Goal: Transaction & Acquisition: Purchase product/service

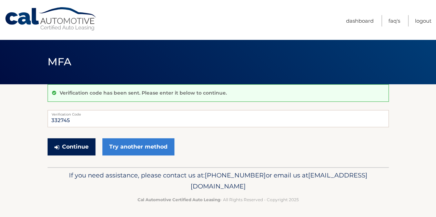
type input "332745"
click at [83, 146] on button "Continue" at bounding box center [72, 146] width 48 height 17
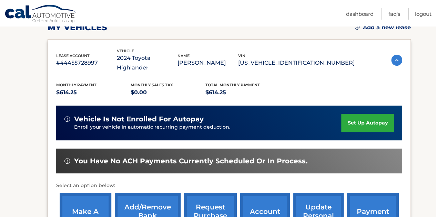
scroll to position [138, 0]
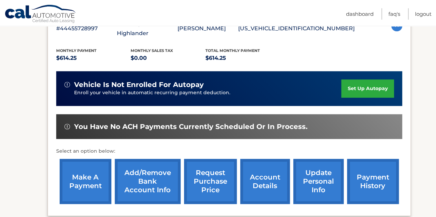
click at [85, 175] on link "make a payment" at bounding box center [86, 181] width 52 height 45
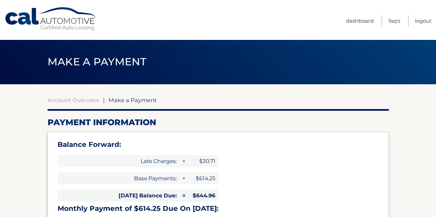
scroll to position [69, 0]
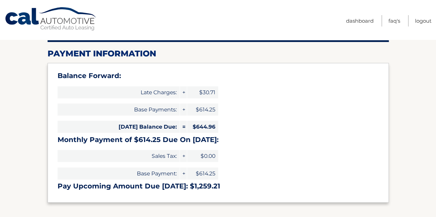
select select "ZjEzZjVjMDktNzg0Ni00ZGJjLWFkYjItODBmNDcwMjUxN2Ew"
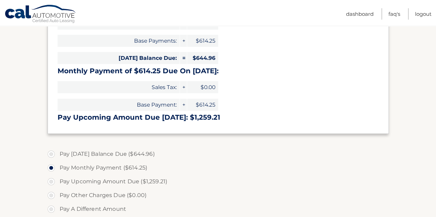
scroll to position [172, 0]
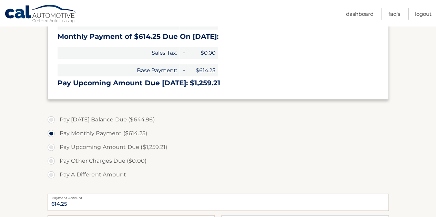
click at [139, 121] on label "Pay Today's Balance Due ($644.96)" at bounding box center [218, 120] width 341 height 14
click at [57, 121] on input "Pay Today's Balance Due ($644.96)" at bounding box center [53, 118] width 7 height 11
radio input "true"
type input "644.96"
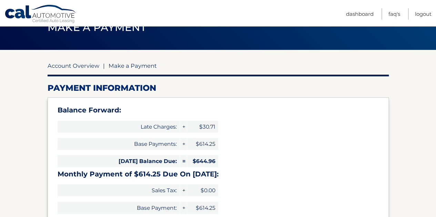
click at [82, 66] on link "Account Overview" at bounding box center [74, 65] width 52 height 7
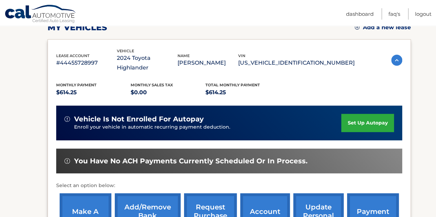
scroll to position [138, 0]
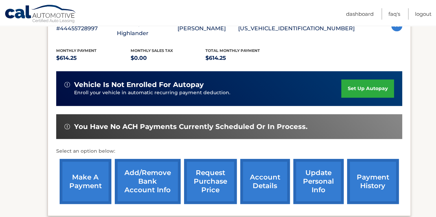
click at [258, 174] on link "account details" at bounding box center [265, 181] width 50 height 45
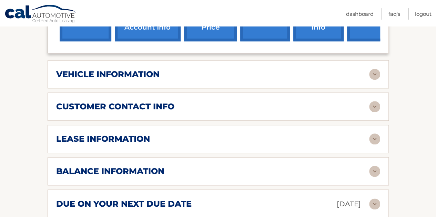
scroll to position [172, 0]
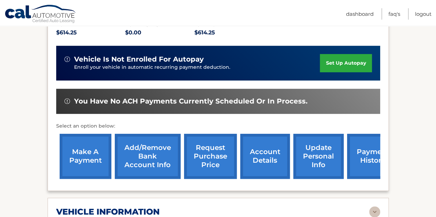
click at [77, 145] on link "make a payment" at bounding box center [86, 156] width 52 height 45
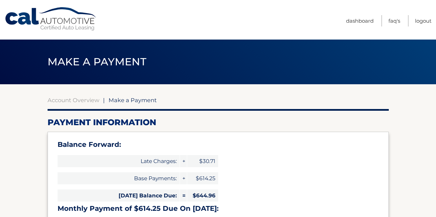
select select "ZjEzZjVjMDktNzg0Ni00ZGJjLWFkYjItODBmNDcwMjUxN2Ew"
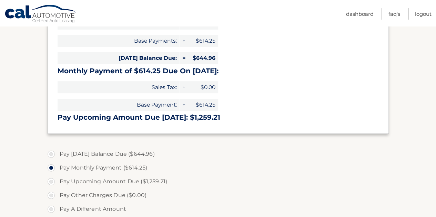
scroll to position [172, 0]
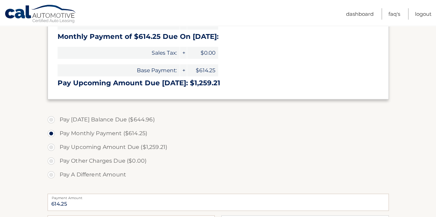
click at [52, 122] on label "Pay [DATE] Balance Due ($644.96)" at bounding box center [218, 120] width 341 height 14
click at [52, 122] on input "Pay [DATE] Balance Due ($644.96)" at bounding box center [53, 118] width 7 height 11
radio input "true"
type input "644.96"
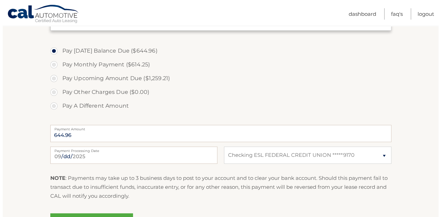
scroll to position [276, 0]
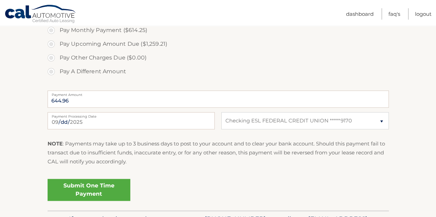
click at [92, 195] on link "Submit One Time Payment" at bounding box center [89, 190] width 83 height 22
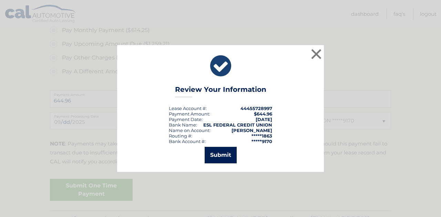
click at [220, 157] on button "Submit" at bounding box center [221, 155] width 32 height 17
